Goal: Information Seeking & Learning: Find specific fact

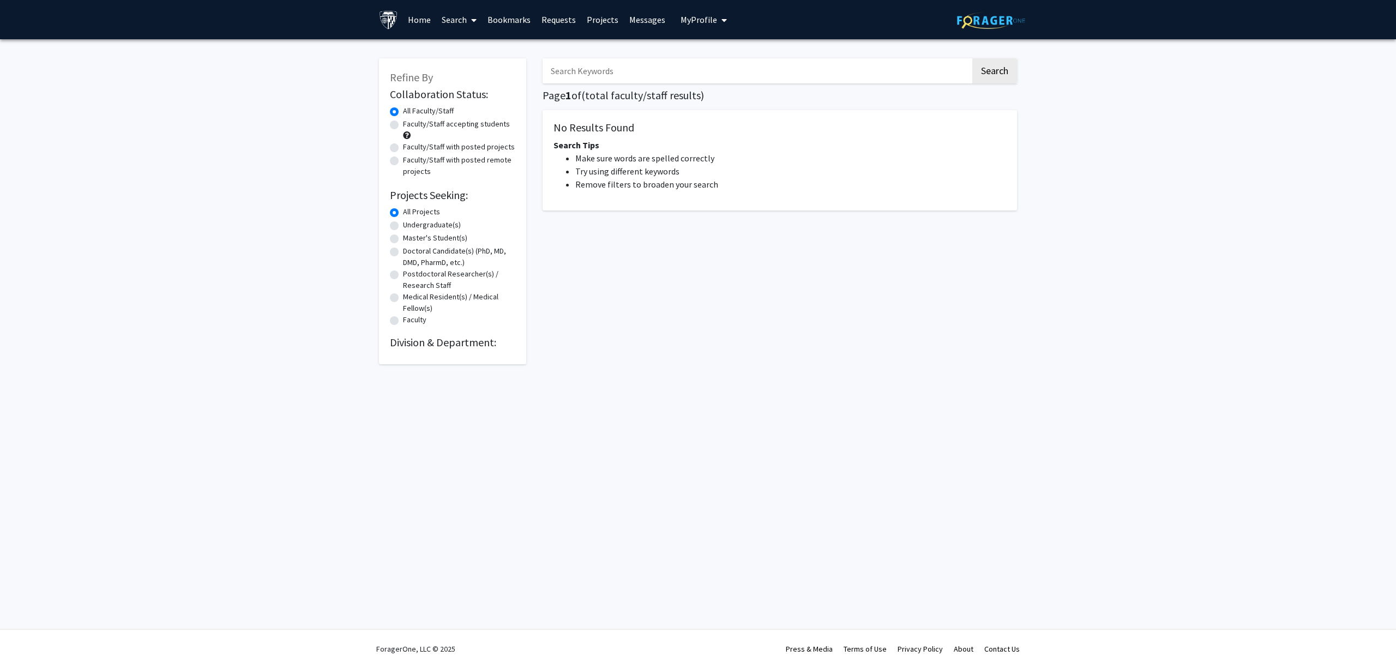
click at [600, 73] on input "Search Keywords" at bounding box center [757, 70] width 428 height 25
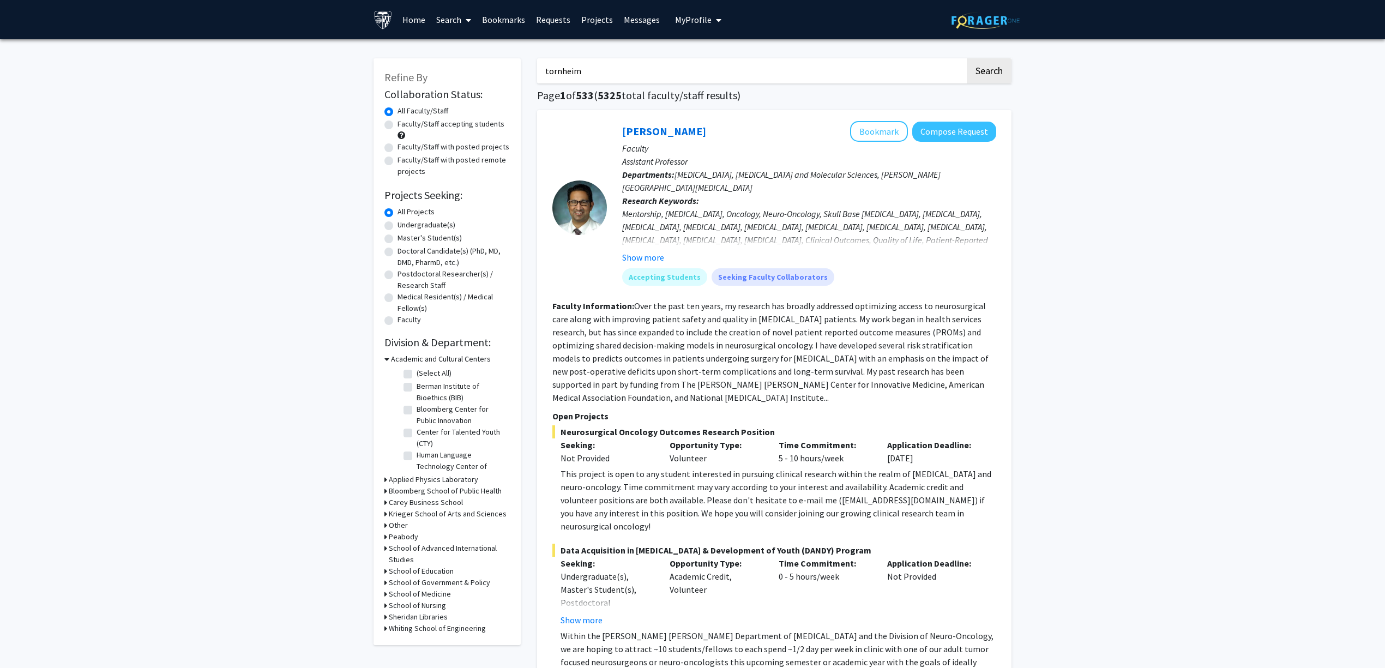
type input "tornheim"
click at [967, 58] on button "Search" at bounding box center [989, 70] width 45 height 25
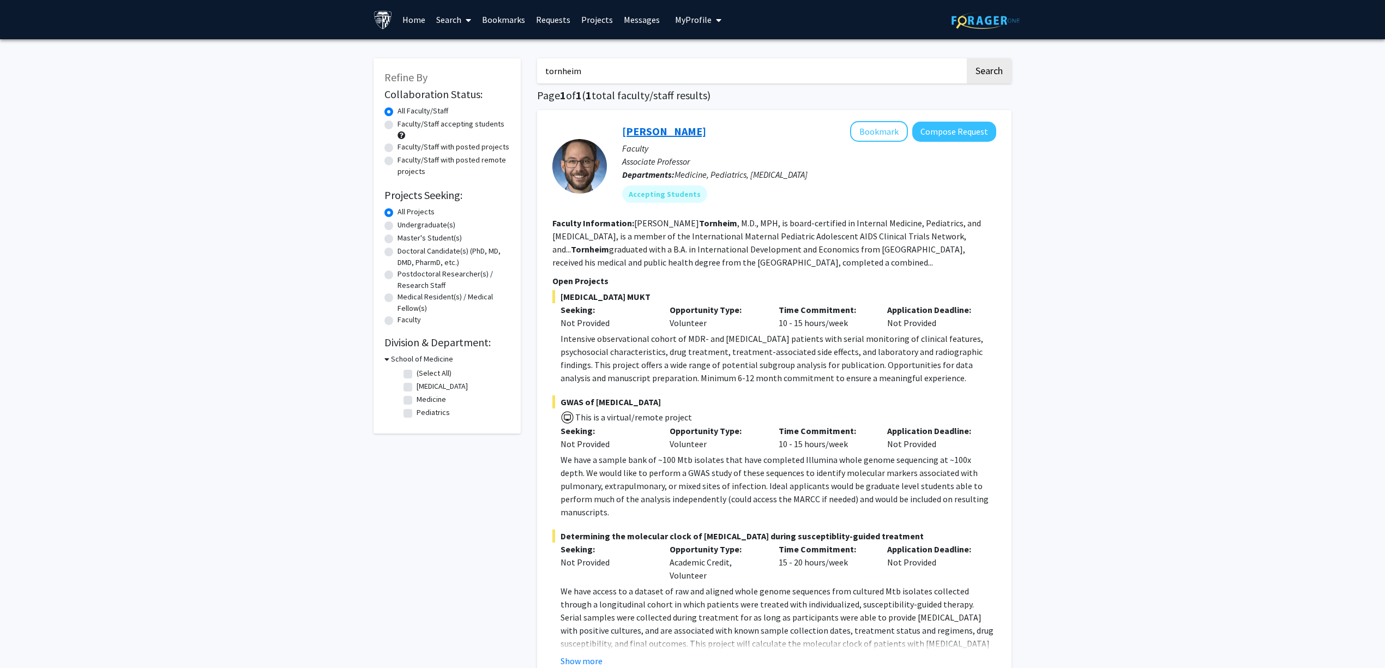
click at [651, 125] on link "[PERSON_NAME]" at bounding box center [664, 131] width 84 height 14
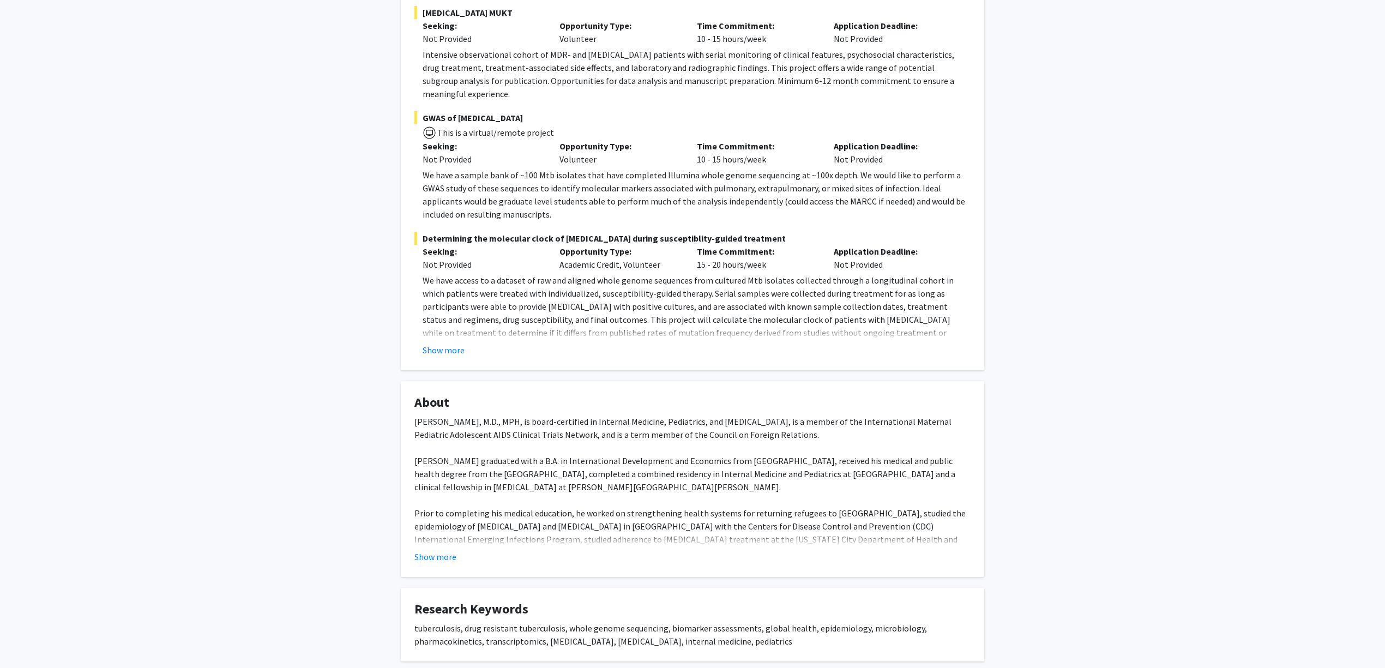
scroll to position [291, 0]
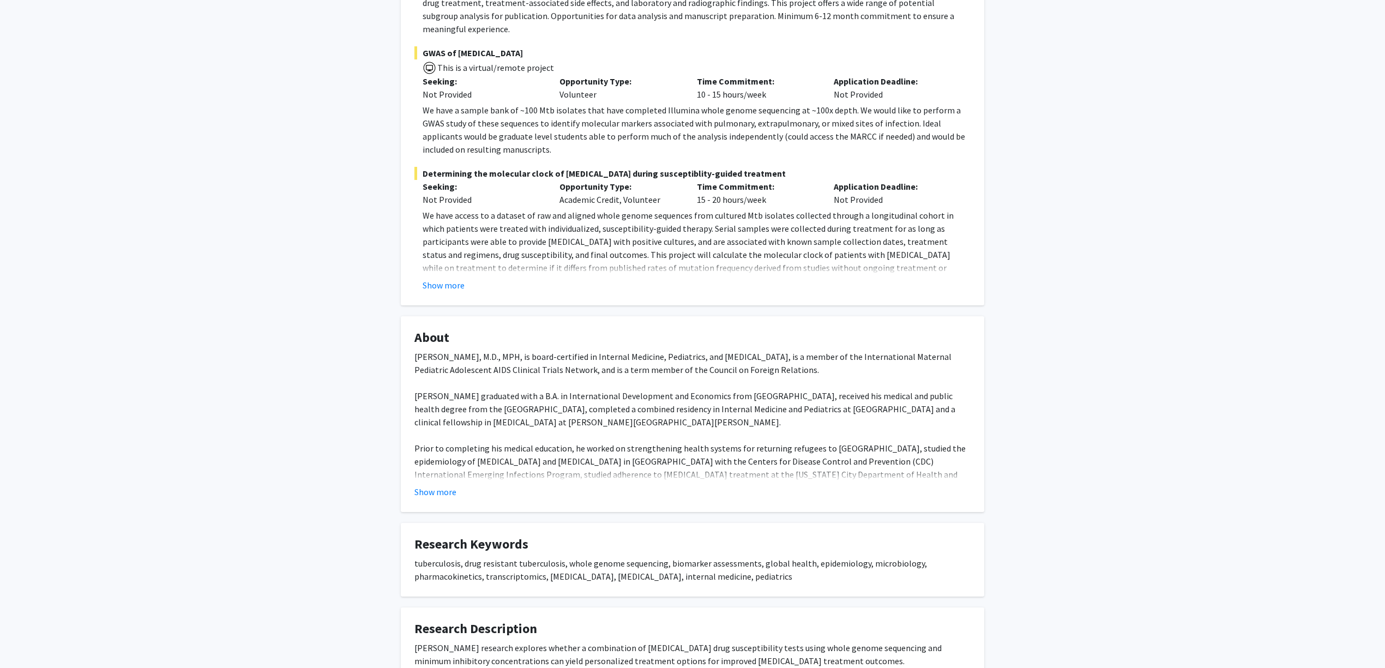
click at [463, 485] on div "Show more" at bounding box center [692, 491] width 556 height 13
click at [461, 485] on div "Show more" at bounding box center [692, 491] width 556 height 13
click at [454, 485] on button "Show more" at bounding box center [435, 491] width 42 height 13
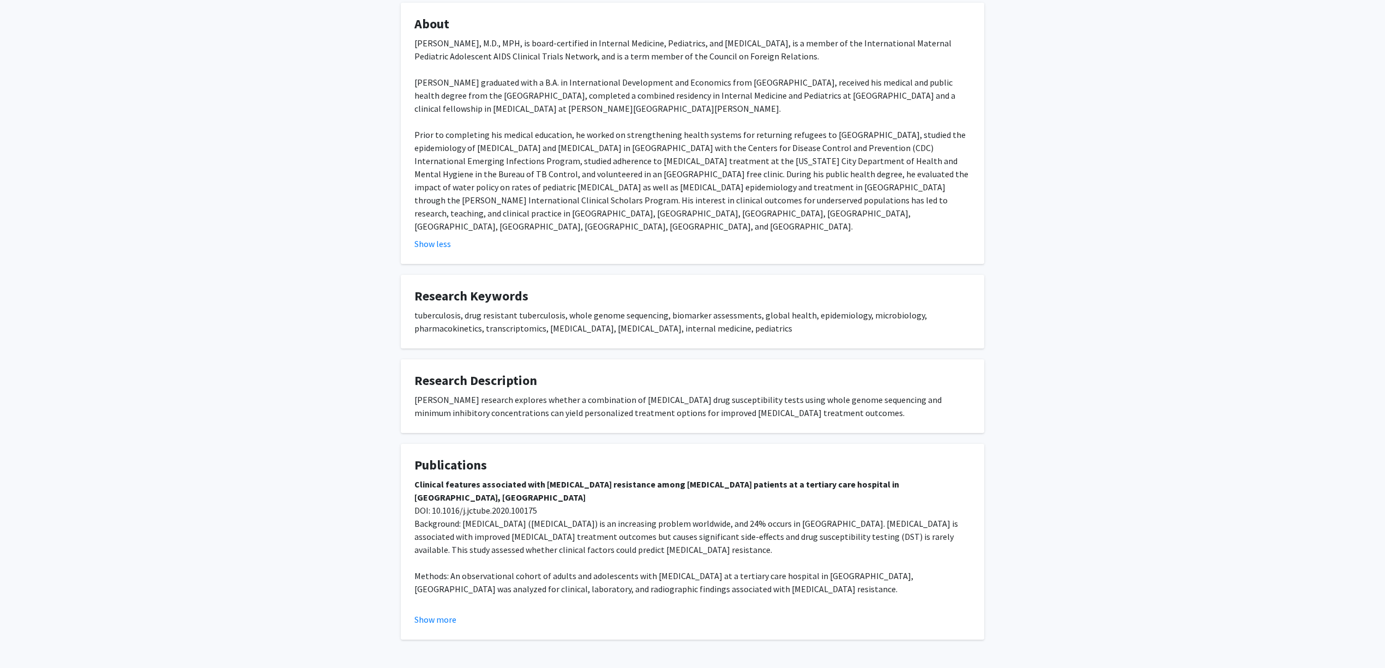
scroll to position [616, 0]
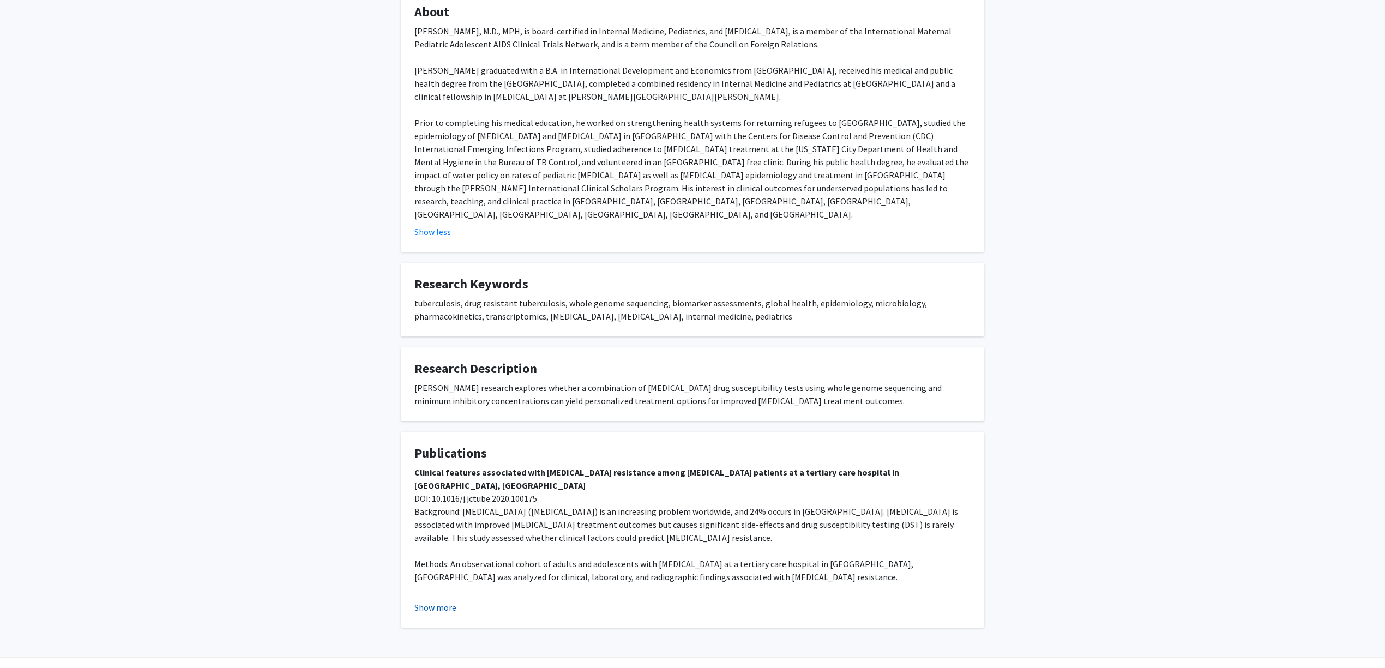
click at [448, 601] on button "Show more" at bounding box center [435, 607] width 42 height 13
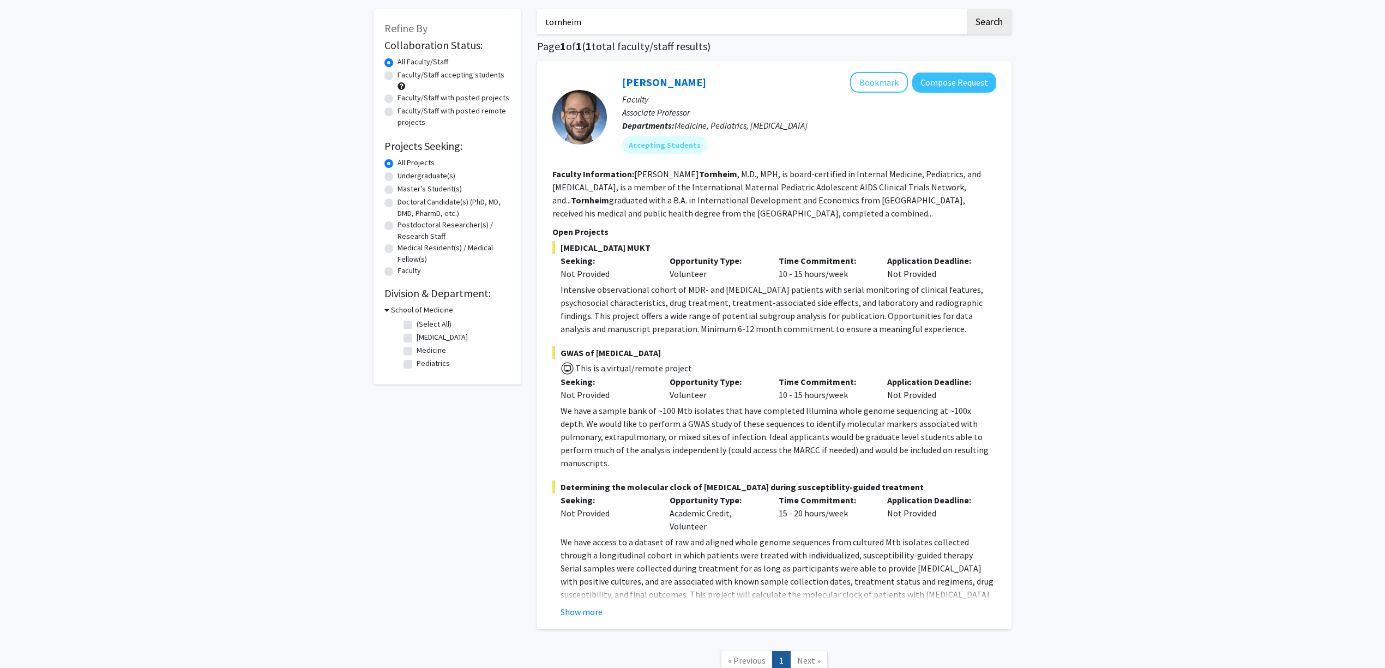
scroll to position [73, 0]
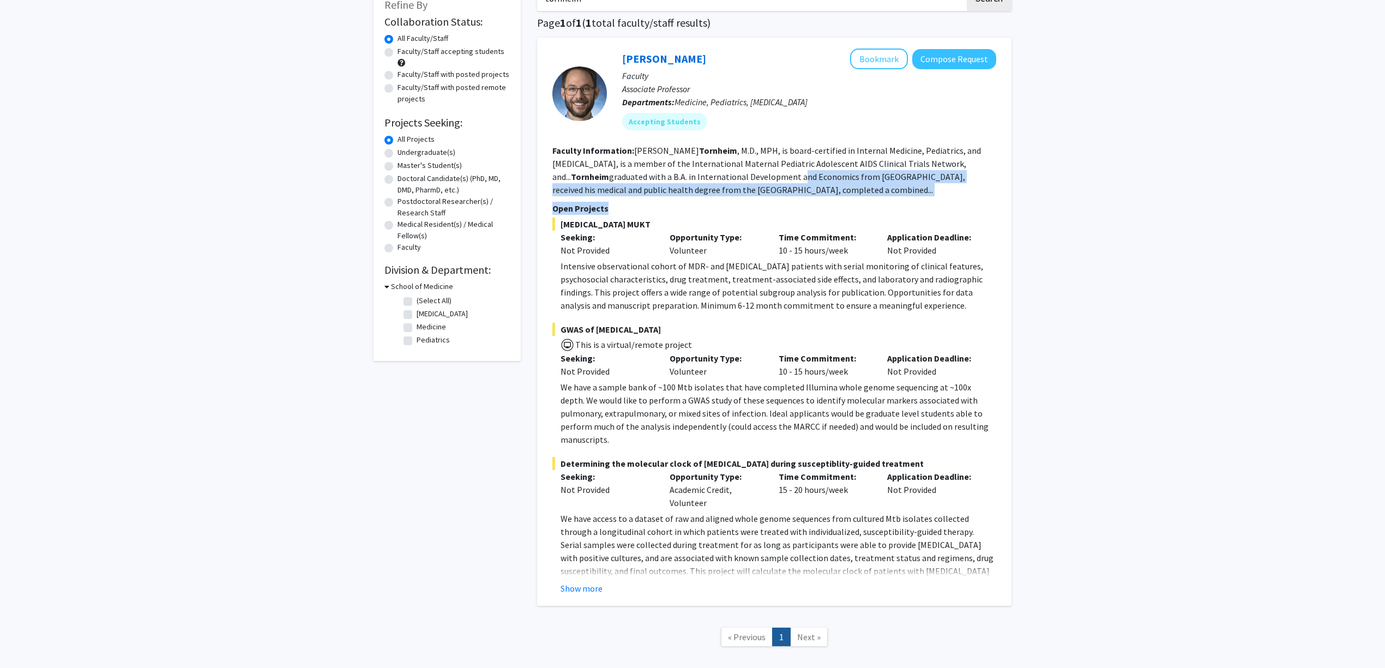
drag, startPoint x: 740, startPoint y: 175, endPoint x: 823, endPoint y: 199, distance: 86.3
click at [823, 199] on fg-search-faculty "[PERSON_NAME] Bookmark Compose Request Faculty Associate Professor Departments:…" at bounding box center [774, 322] width 444 height 546
click at [824, 182] on section "Faculty Information: [PERSON_NAME] , M.D., MPH, is board-certified in Internal …" at bounding box center [774, 170] width 444 height 52
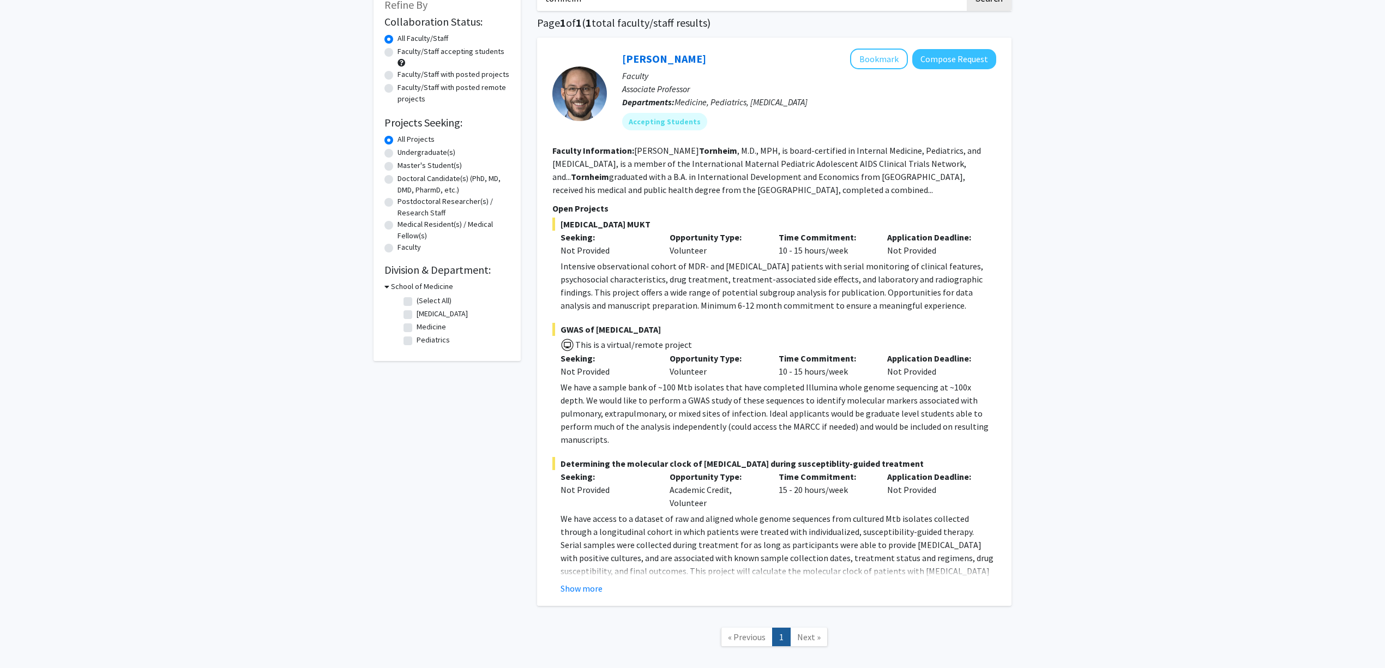
click at [328, 135] on div "Refine By Collaboration Status: Collaboration Status All Faculty/Staff Collabor…" at bounding box center [692, 330] width 1385 height 726
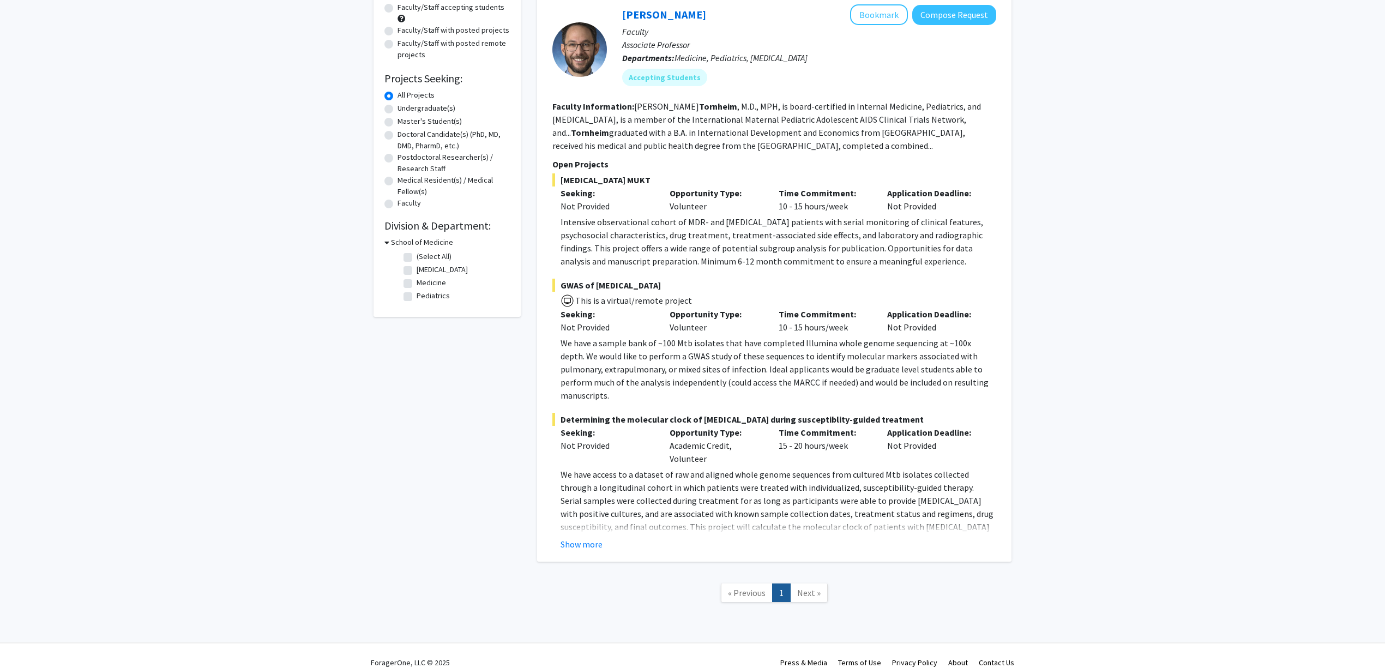
click at [832, 189] on p "Time Commitment:" at bounding box center [825, 192] width 93 height 13
